Goal: Task Accomplishment & Management: Use online tool/utility

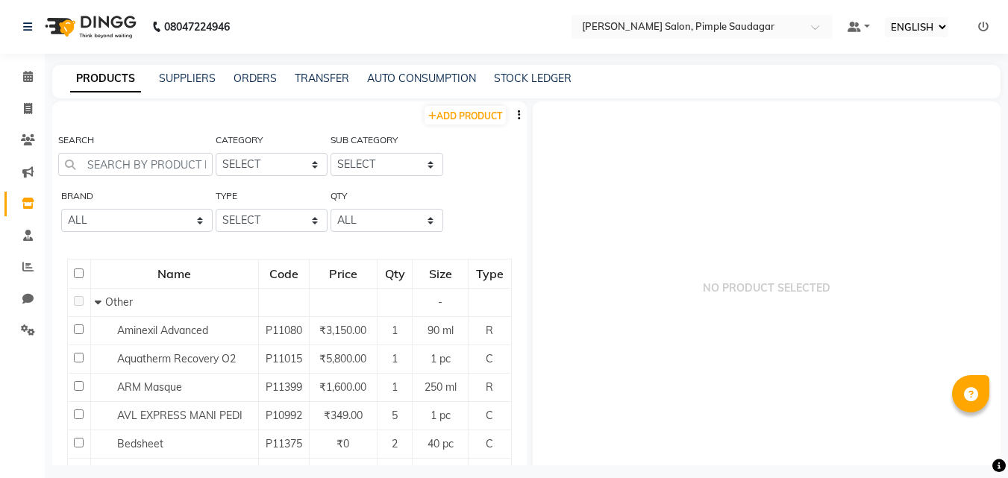
select select "ec"
click at [28, 80] on icon at bounding box center [28, 75] width 10 height 11
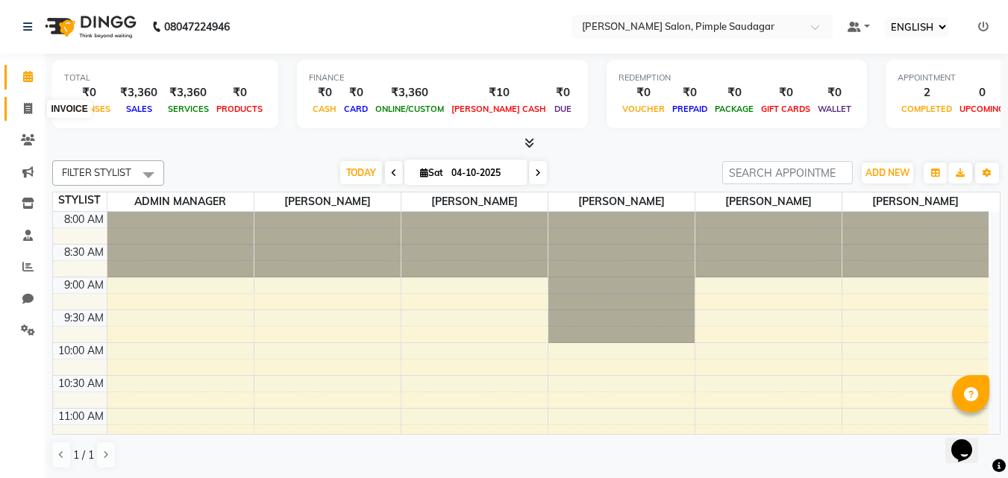
click at [28, 105] on icon at bounding box center [28, 108] width 8 height 11
select select "service"
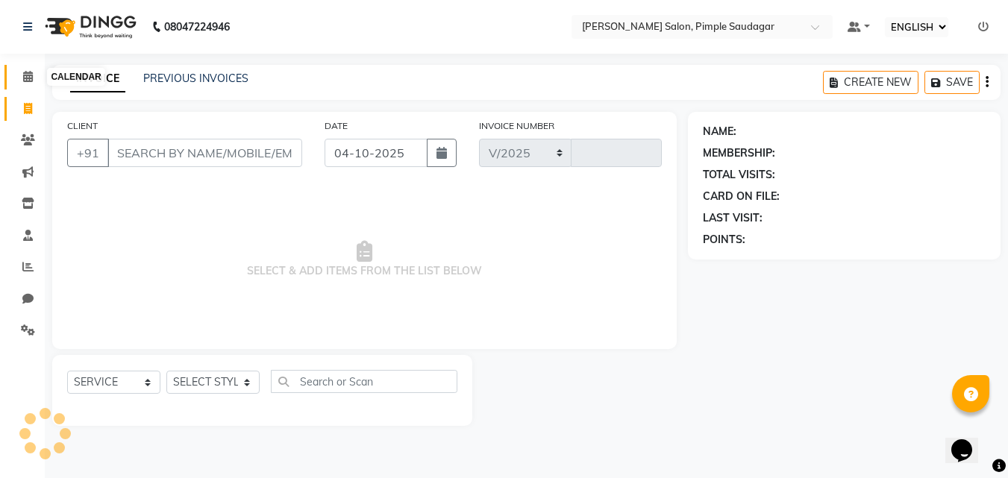
select select "7816"
type input "0761"
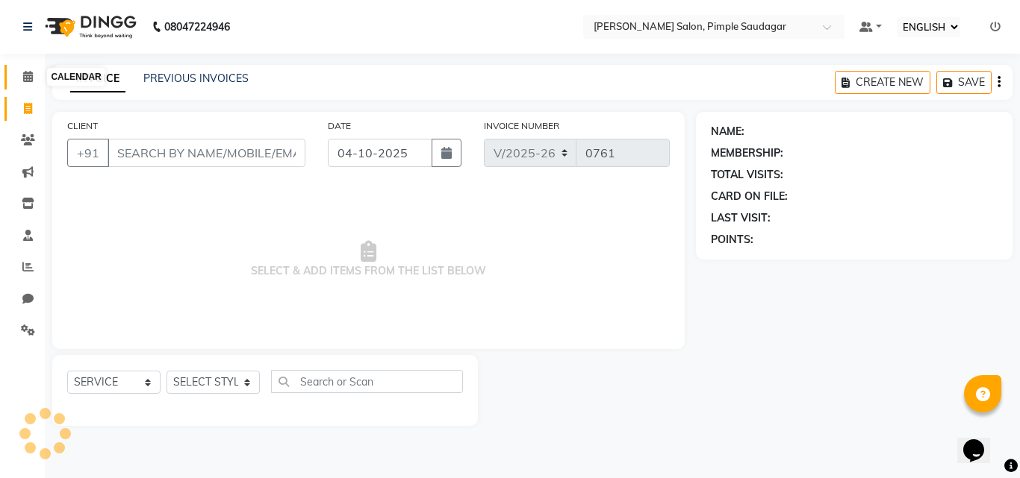
click at [32, 80] on icon at bounding box center [28, 76] width 10 height 11
